Goal: Check status

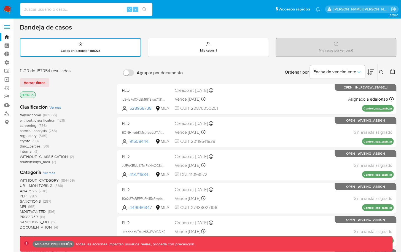
click at [93, 8] on input at bounding box center [86, 9] width 132 height 7
paste input "99367271"
type input "99367271"
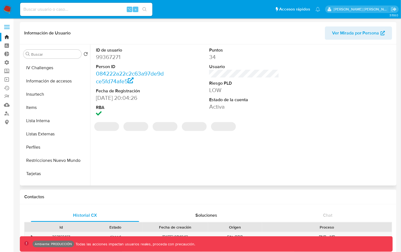
scroll to position [272, 0]
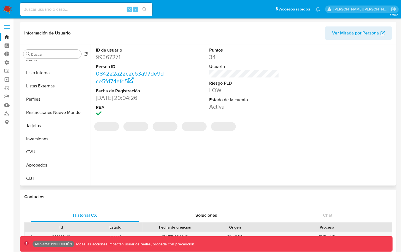
select select "10"
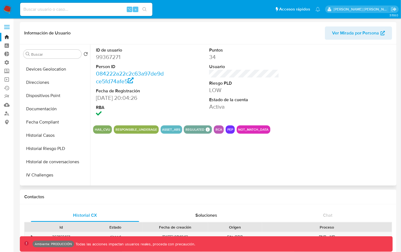
scroll to position [0, 0]
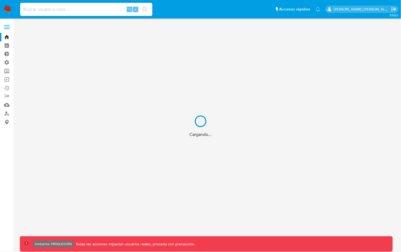
click at [98, 12] on div "Cargando..." at bounding box center [200, 126] width 401 height 252
click at [97, 11] on div "Cargando..." at bounding box center [200, 126] width 401 height 252
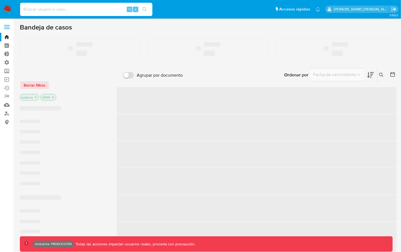
click at [94, 9] on input at bounding box center [86, 9] width 132 height 7
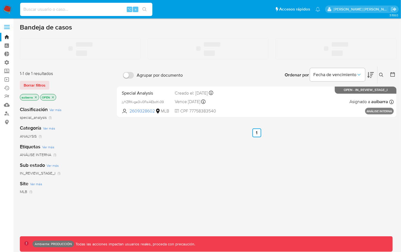
paste input "99367271"
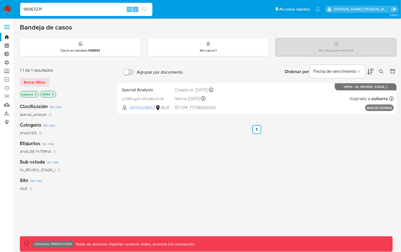
type input "99367271"
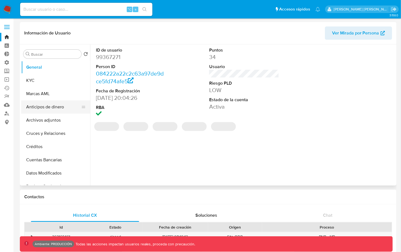
select select "10"
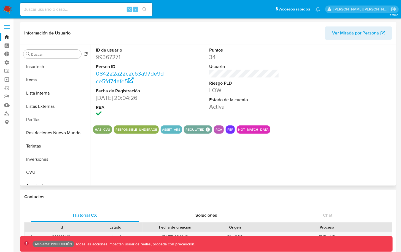
scroll to position [272, 0]
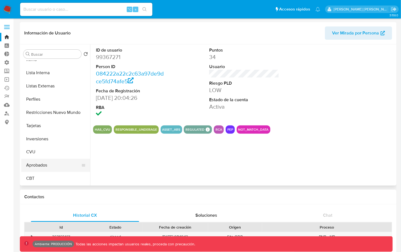
click at [39, 168] on button "Aprobados" at bounding box center [53, 165] width 64 height 13
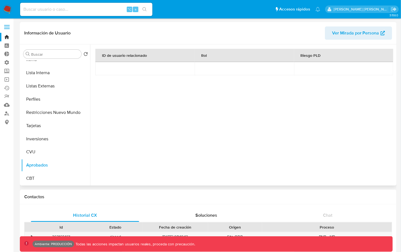
drag, startPoint x: 145, startPoint y: 56, endPoint x: 199, endPoint y: 56, distance: 54.5
click at [199, 56] on tr "ID de usuario relacionado Rol Riesgo PLD" at bounding box center [244, 55] width 298 height 13
